Goal: Contribute content: Contribute content

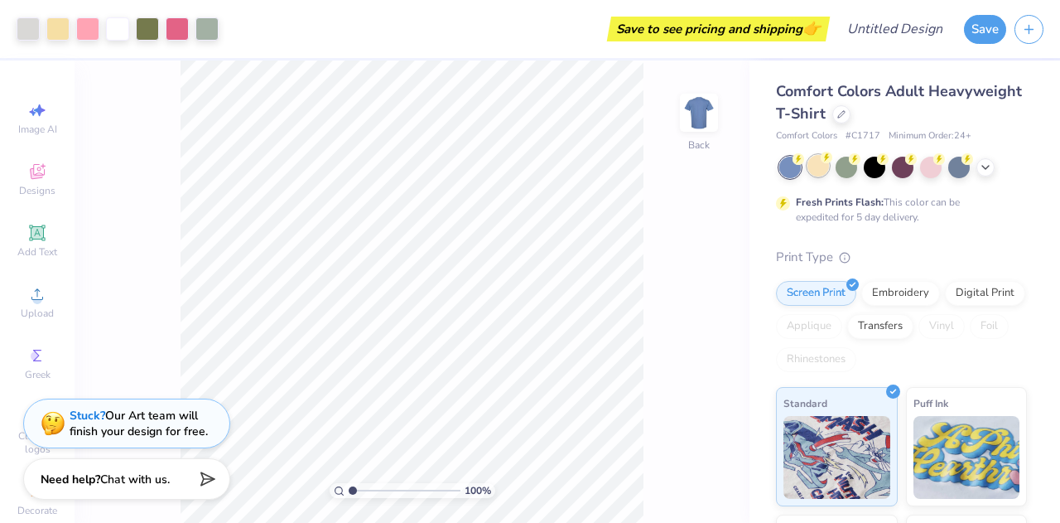
click at [819, 176] on div at bounding box center [819, 166] width 22 height 22
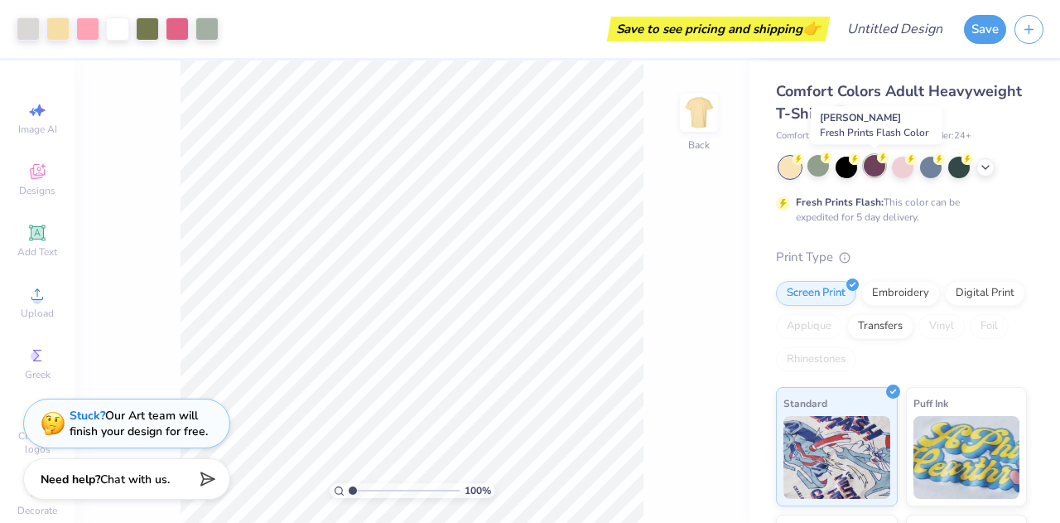
click at [876, 168] on div at bounding box center [875, 166] width 22 height 22
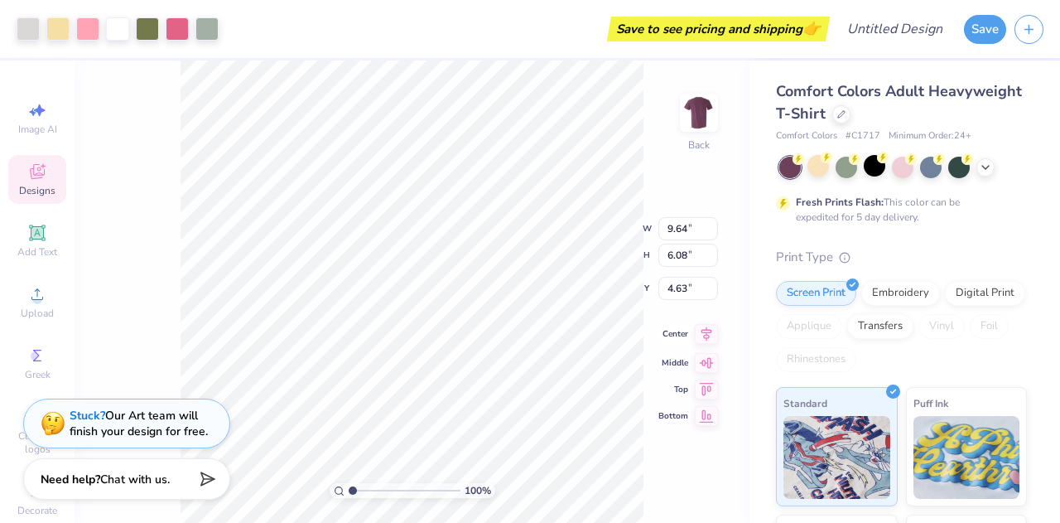
click at [707, 337] on icon at bounding box center [707, 333] width 11 height 14
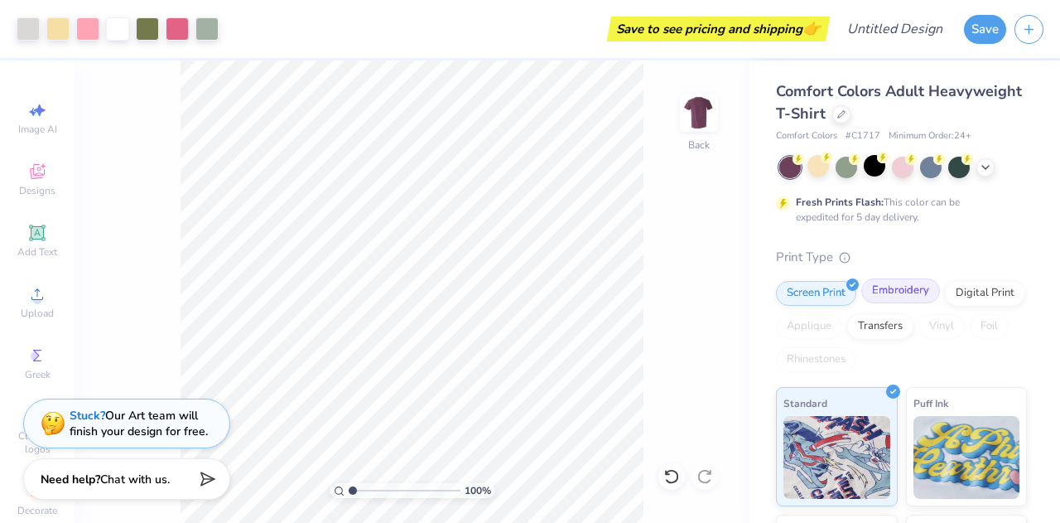
click at [917, 296] on div "Embroidery" at bounding box center [901, 290] width 79 height 25
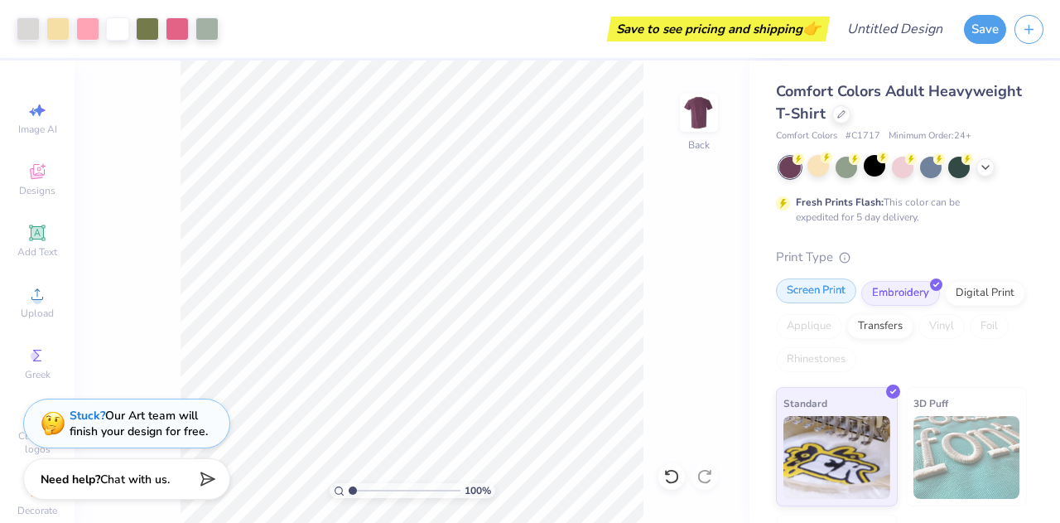
click at [804, 285] on div "Screen Print" at bounding box center [816, 290] width 80 height 25
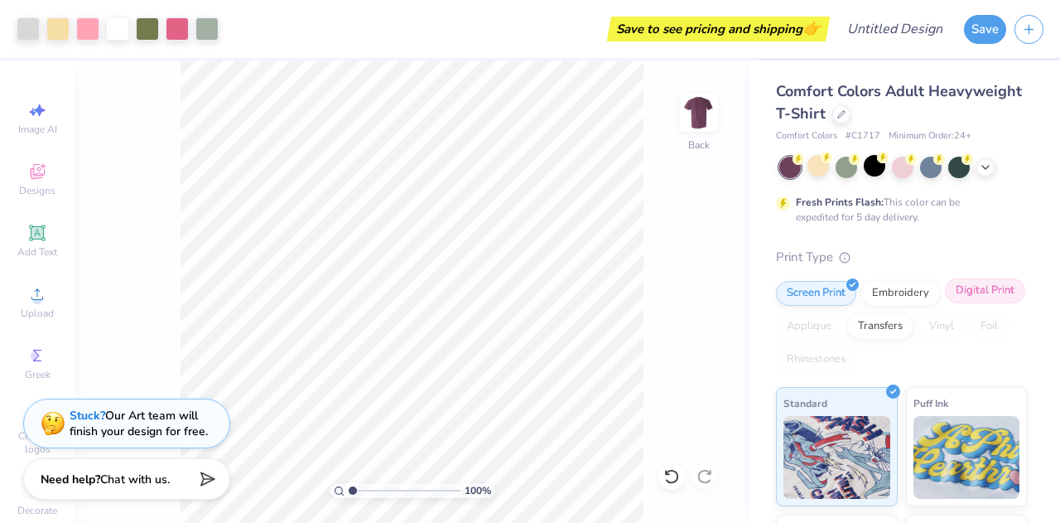
click at [945, 303] on div "Digital Print" at bounding box center [985, 290] width 80 height 25
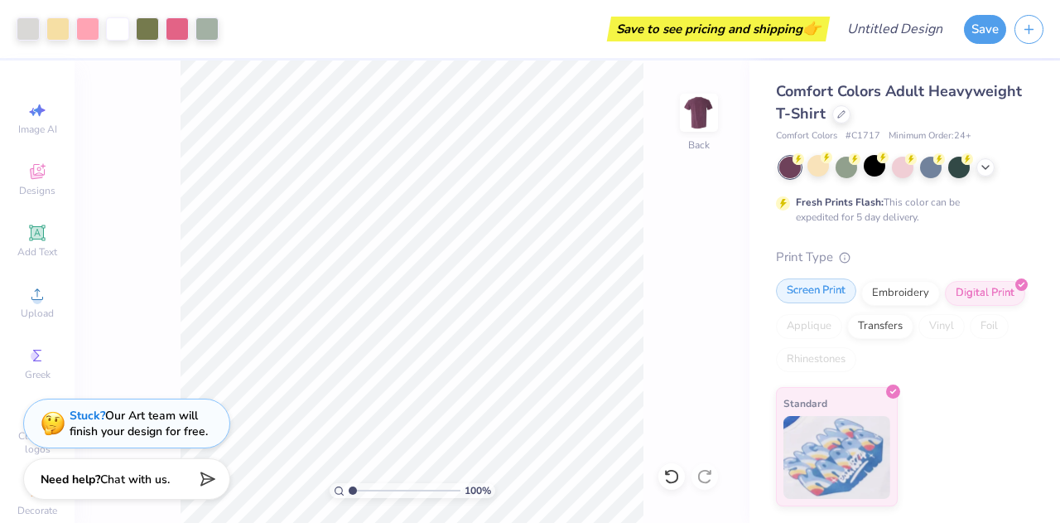
click at [832, 284] on div "Screen Print" at bounding box center [816, 290] width 80 height 25
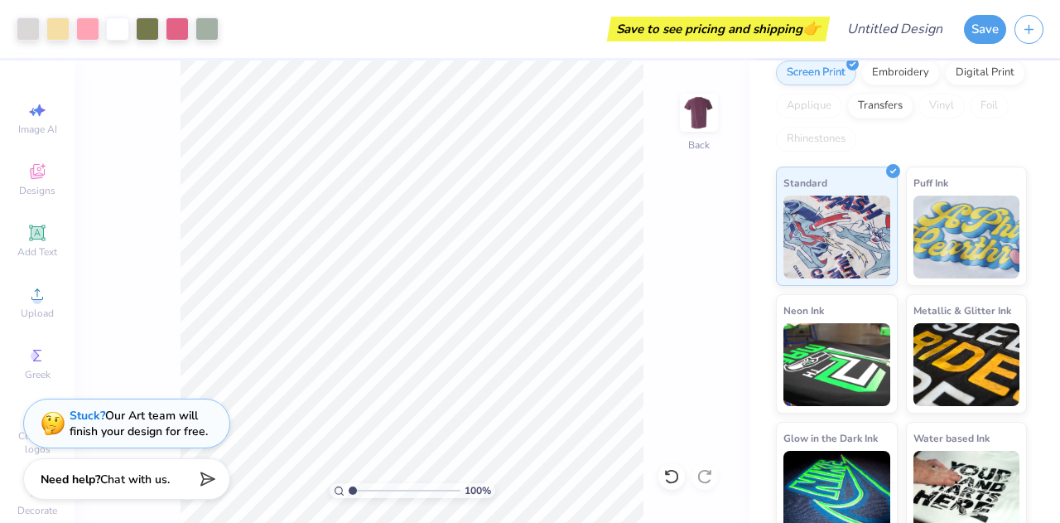
scroll to position [238, 0]
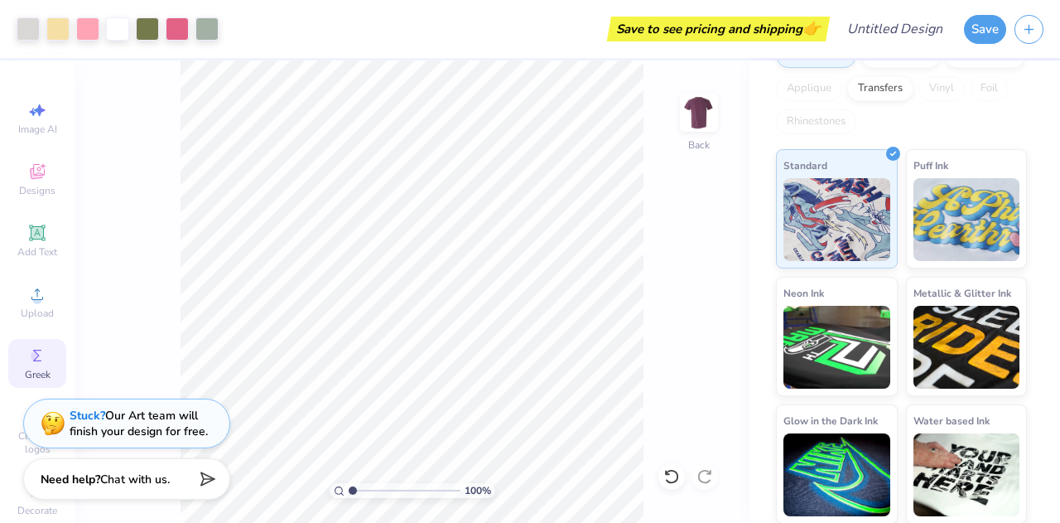
click at [31, 359] on circle at bounding box center [35, 355] width 9 height 9
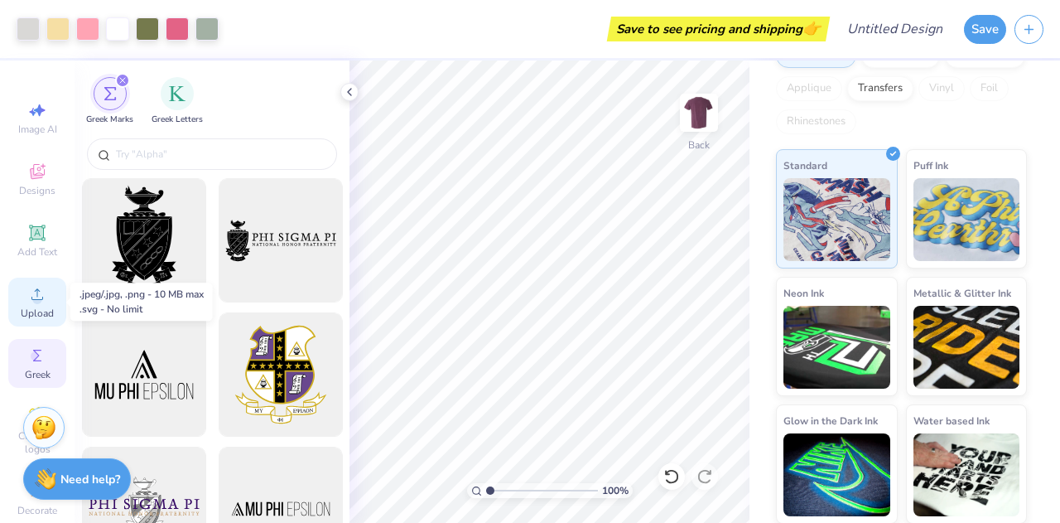
click at [21, 313] on span "Upload" at bounding box center [37, 313] width 33 height 13
click at [33, 191] on span "Designs" at bounding box center [37, 190] width 36 height 13
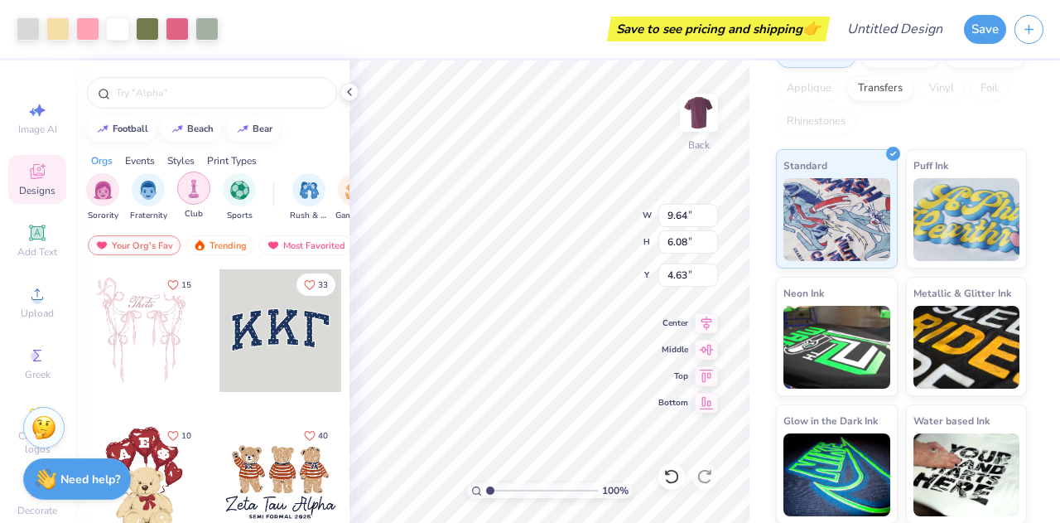
click at [183, 196] on div "filter for Club" at bounding box center [193, 187] width 33 height 33
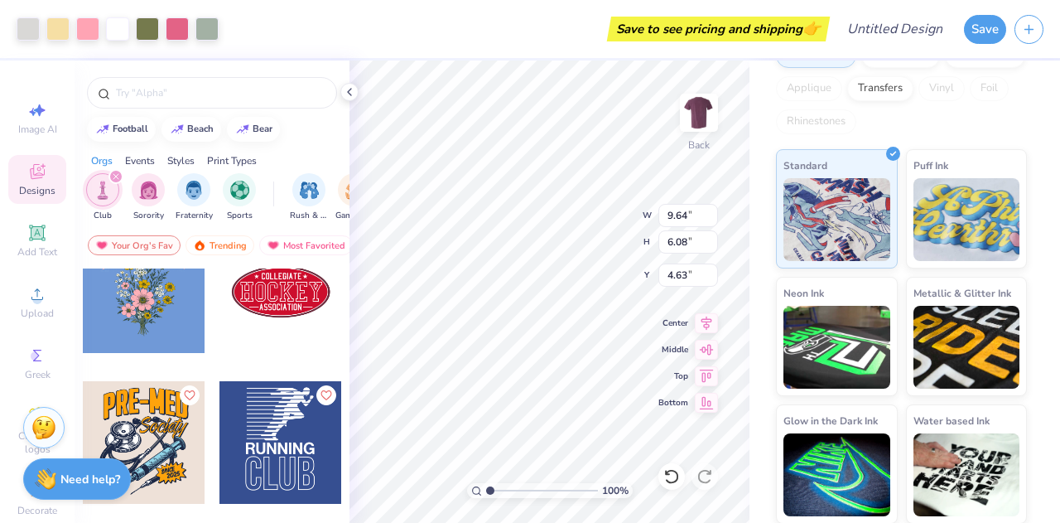
scroll to position [945, 0]
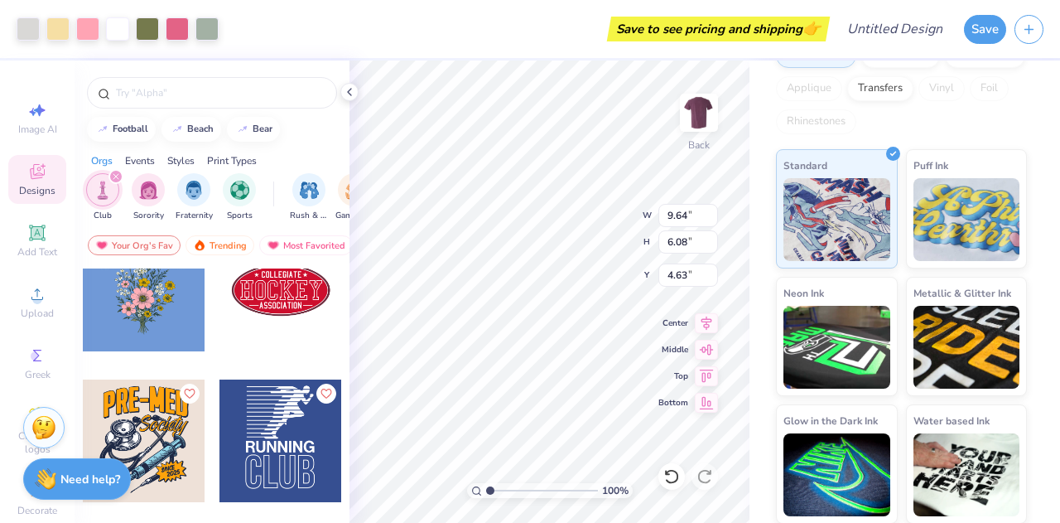
click at [113, 177] on icon "filter for Club" at bounding box center [116, 176] width 7 height 7
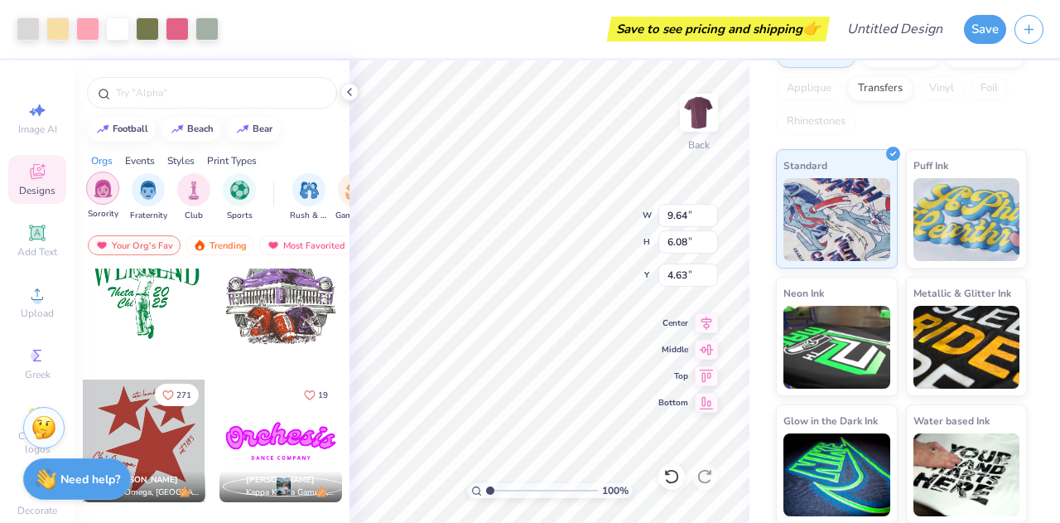
click at [95, 191] on img "filter for Sorority" at bounding box center [103, 188] width 19 height 19
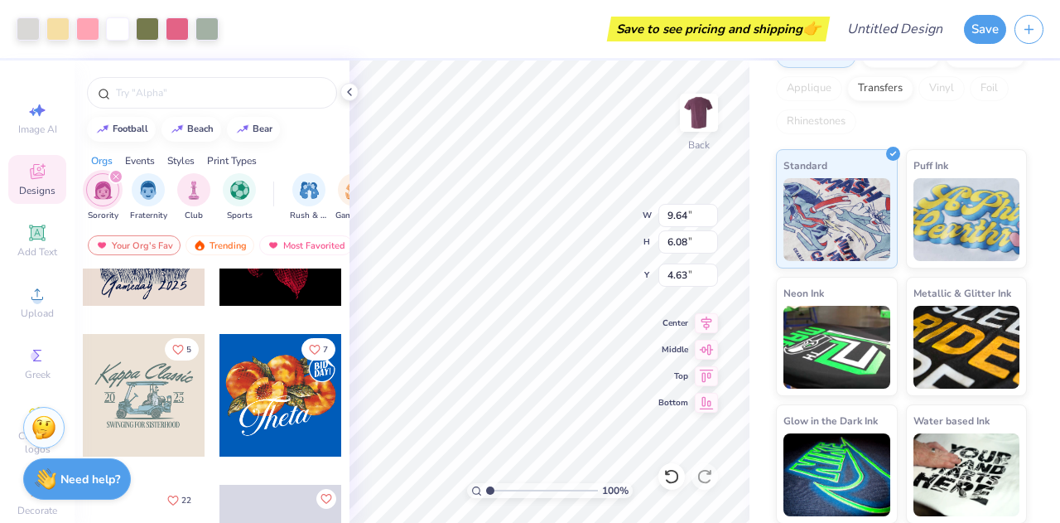
scroll to position [1451, 0]
